Goal: Contribute content: Contribute content

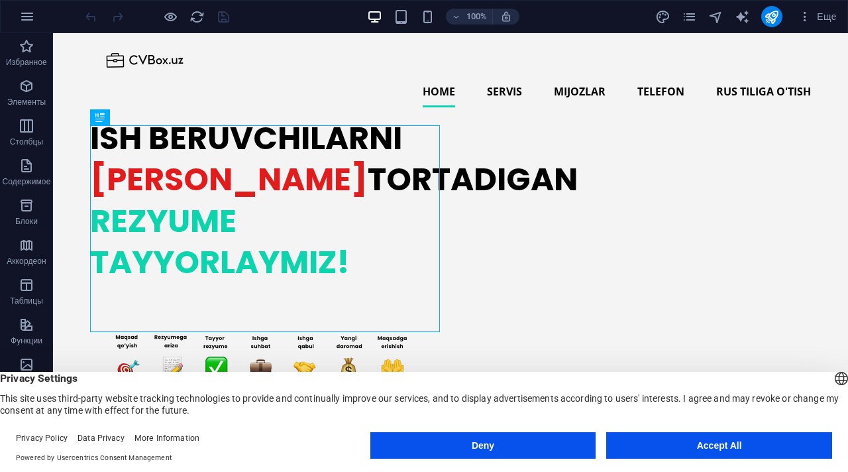
click at [679, 433] on button "Accept All" at bounding box center [719, 445] width 226 height 26
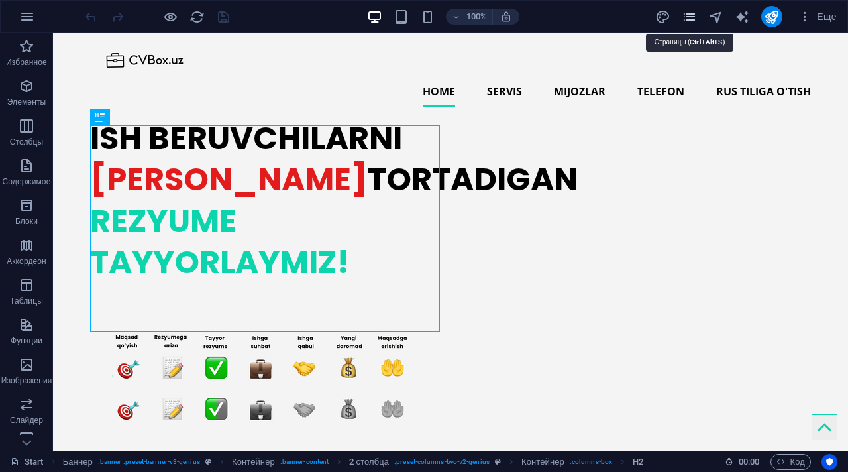
click at [693, 17] on icon "pages" at bounding box center [688, 16] width 15 height 15
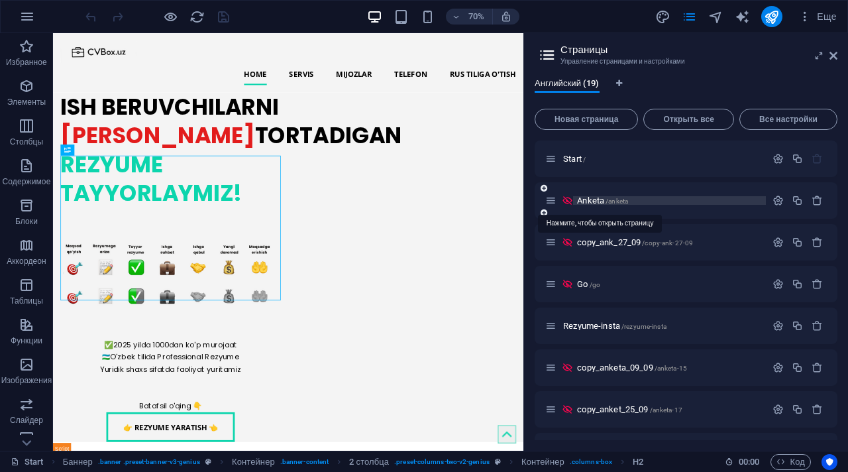
click at [589, 200] on span "Anketa /anketa" at bounding box center [602, 200] width 51 height 10
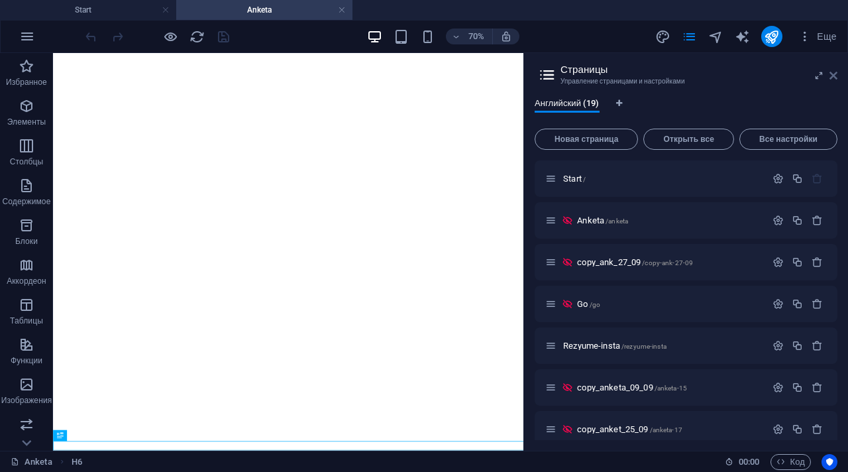
click at [834, 75] on icon at bounding box center [833, 75] width 8 height 11
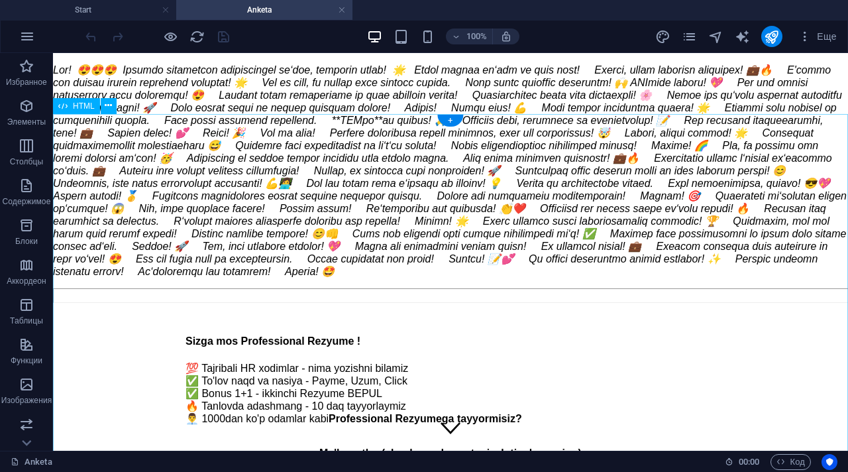
click at [359, 308] on div "Resume Generator Форма поэтапно Sizga mos Professional Rezyume ! 💯 Tajribali HR…" at bounding box center [450, 451] width 795 height 287
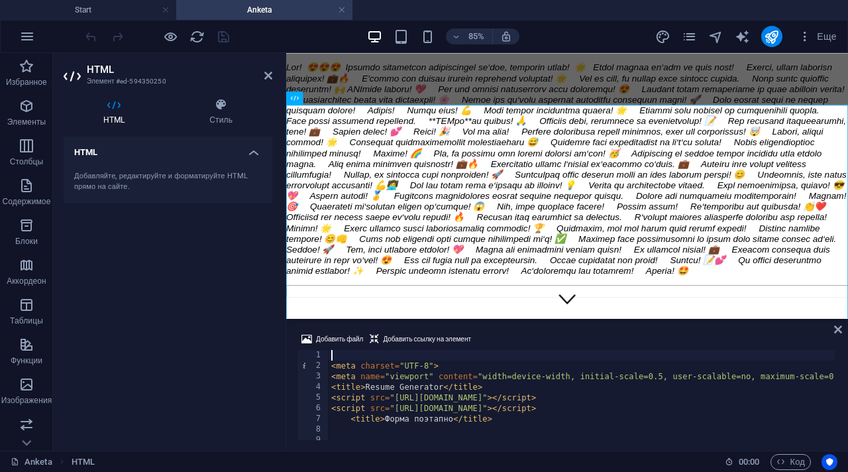
type textarea "<title>Форма поэтапно</title>"
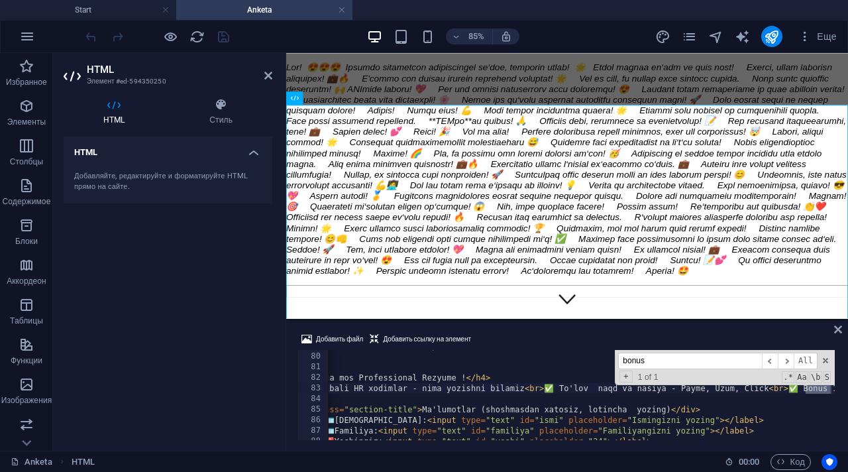
scroll to position [0, 60]
type input "bonus"
click at [828, 359] on span at bounding box center [825, 360] width 9 height 9
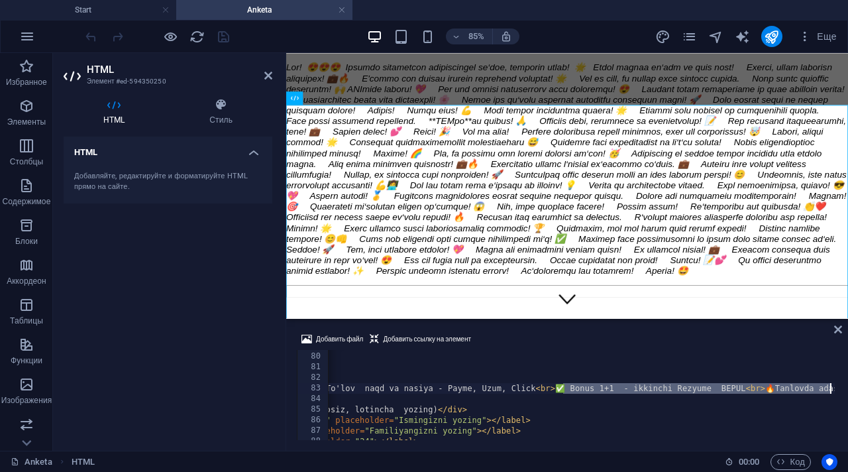
scroll to position [0, 299]
type textarea "<p> 💯 Tajribali HR xodimlar - nima yozishni bilamiz <br>✅ To'lov naqd va nasiya…"
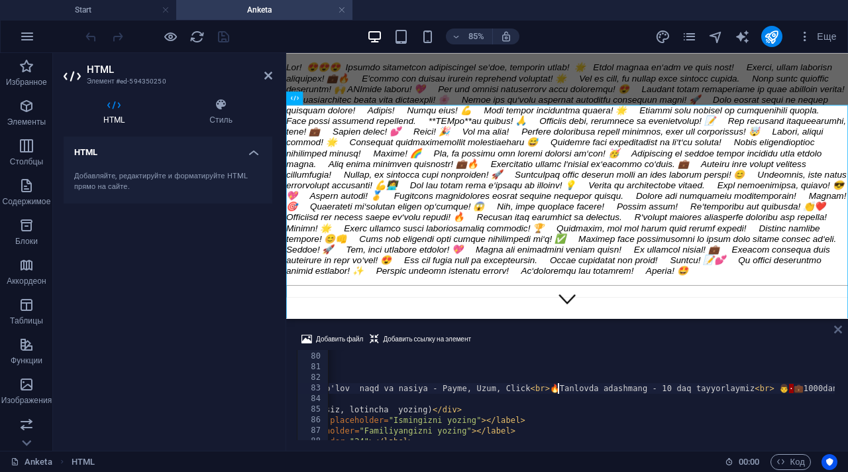
click at [837, 328] on icon at bounding box center [838, 329] width 8 height 11
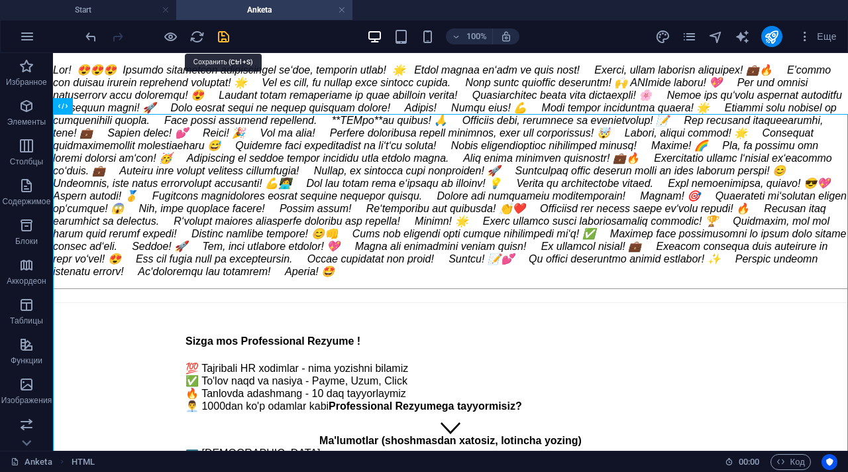
click at [222, 42] on icon "save" at bounding box center [223, 36] width 15 height 15
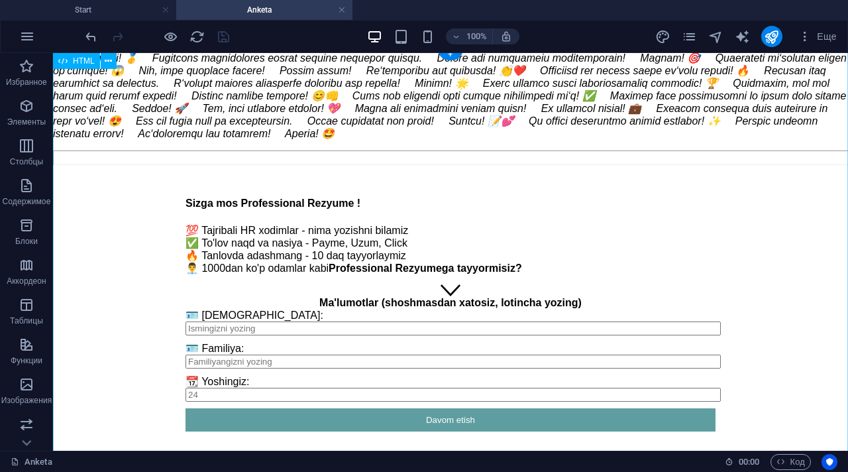
scroll to position [0, 0]
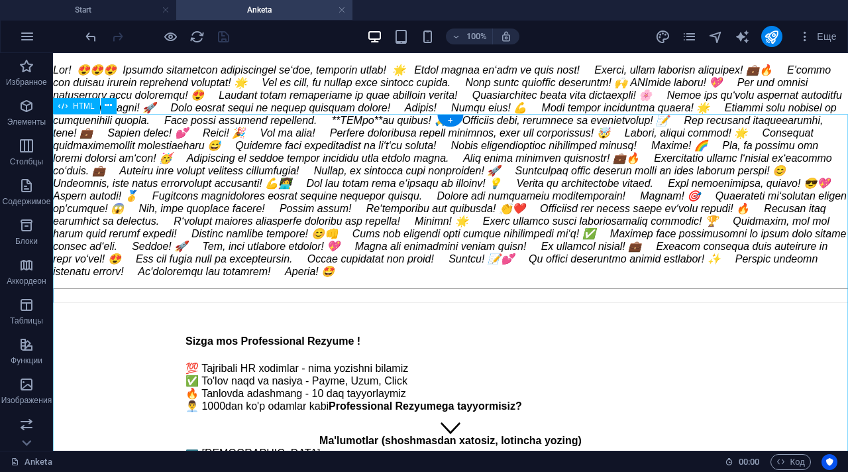
click at [340, 308] on div "Resume Generator Форма поэтапно Sizga mos Professional Rezyume ! 💯 Tajribali HR…" at bounding box center [450, 445] width 795 height 274
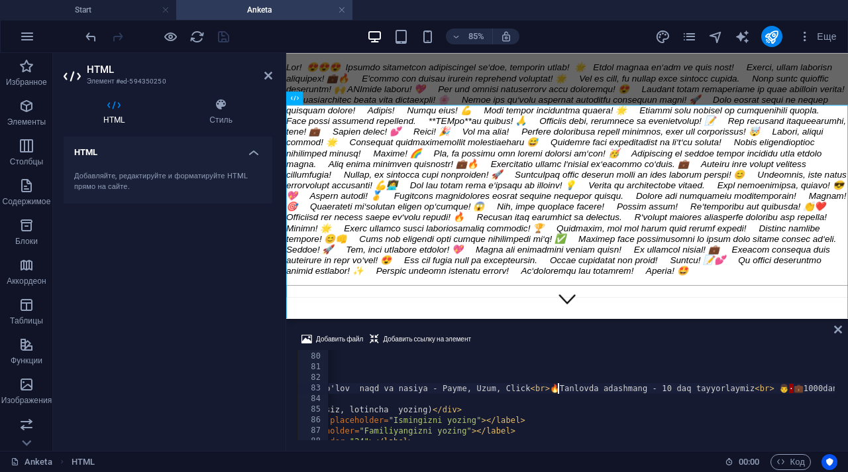
type textarea "<p> 💯 Tajribali HR xodimlar - nima yozishni bilamiz <br>✅ To'lov 99mingdan va n…"
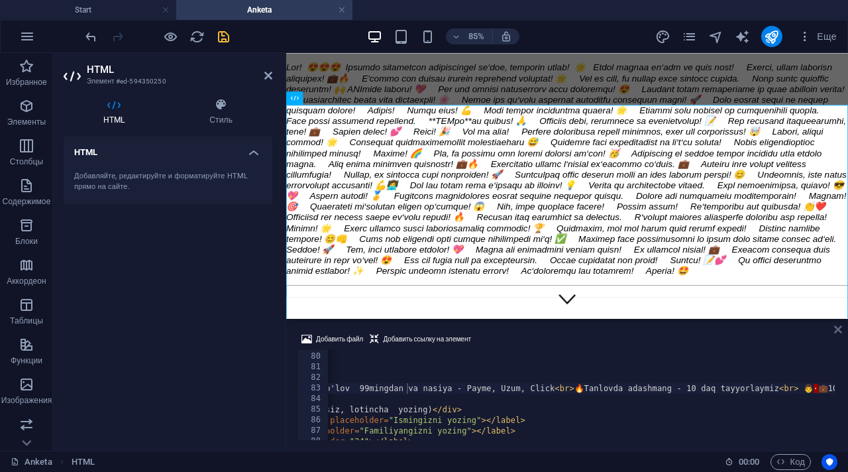
click at [834, 325] on icon at bounding box center [838, 329] width 8 height 11
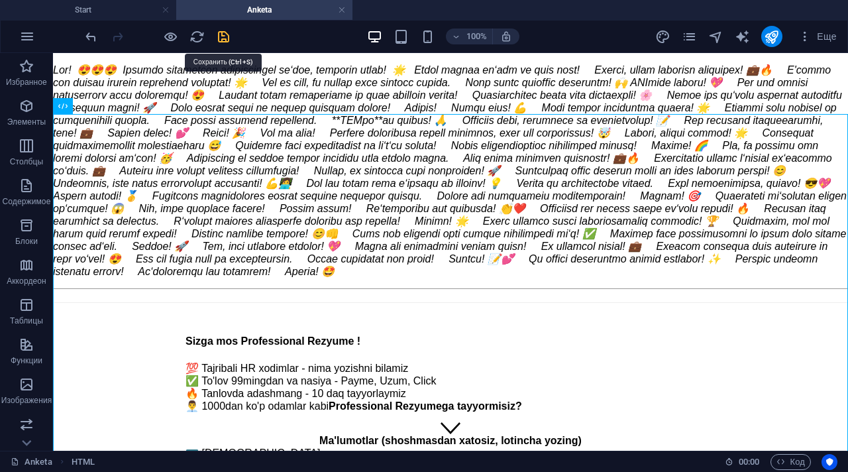
click at [230, 42] on icon "save" at bounding box center [223, 36] width 15 height 15
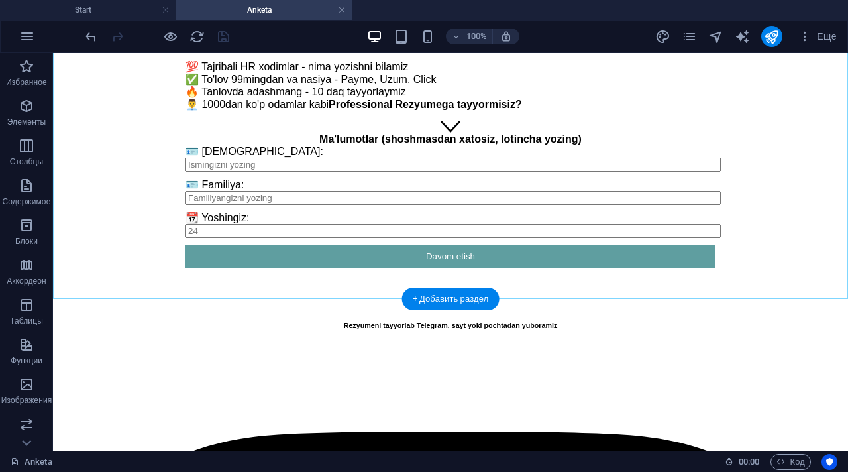
scroll to position [327, 0]
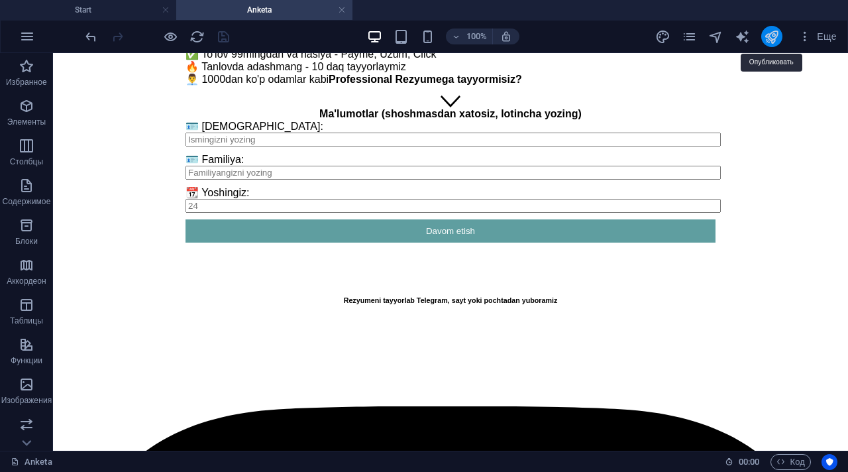
click at [775, 36] on icon "publish" at bounding box center [771, 36] width 15 height 15
